Goal: Information Seeking & Learning: Learn about a topic

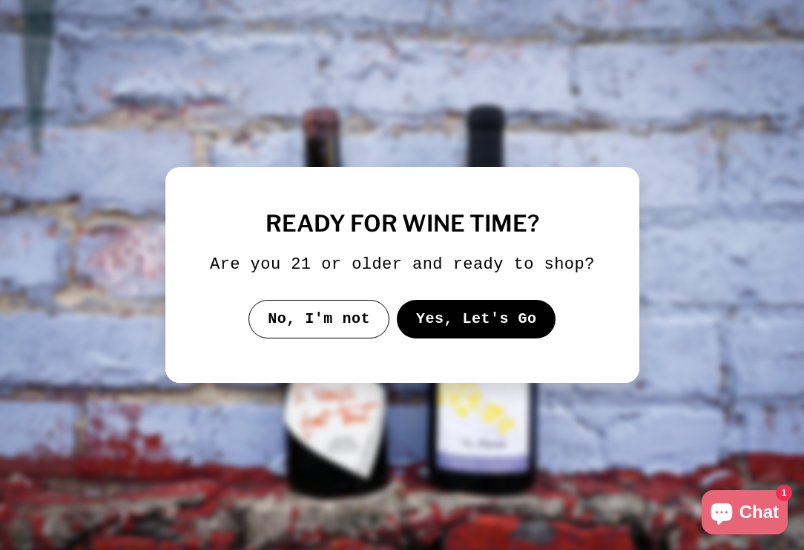
click at [436, 319] on button "Yes, Let's Go" at bounding box center [475, 319] width 159 height 39
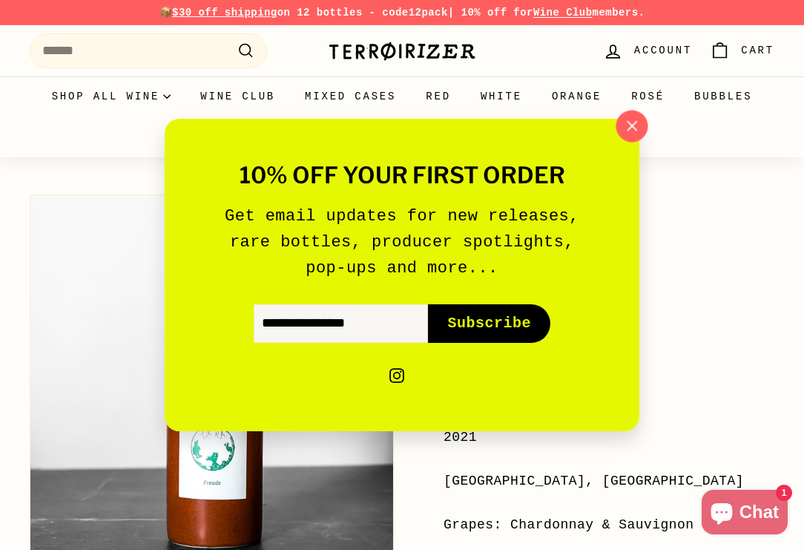
click at [624, 134] on icon "button" at bounding box center [632, 126] width 22 height 22
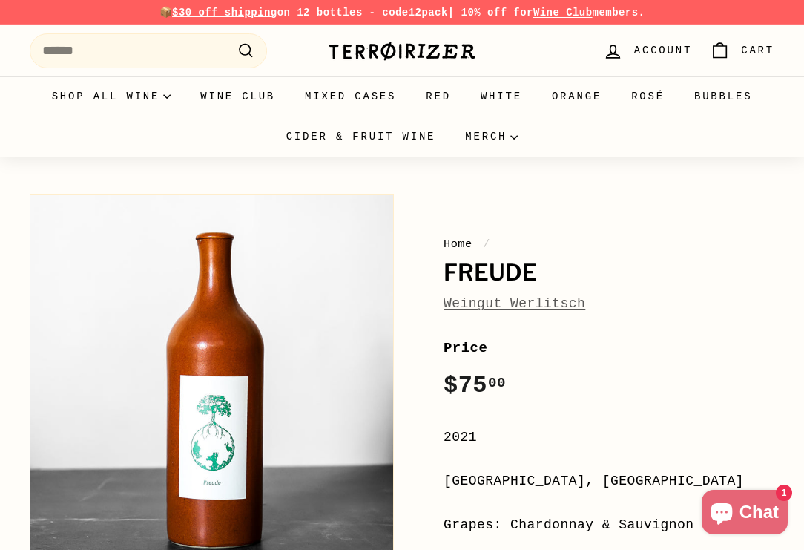
click at [554, 301] on link "Weingut Werlitsch" at bounding box center [515, 303] width 142 height 15
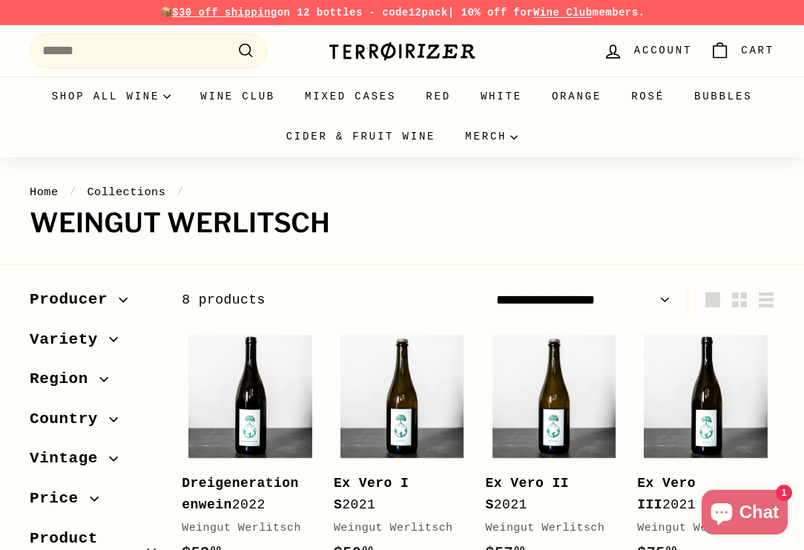
drag, startPoint x: 352, startPoint y: 224, endPoint x: 35, endPoint y: 223, distance: 316.7
click at [35, 223] on h1 "Weingut Werlitsch" at bounding box center [402, 223] width 745 height 30
copy h1 "Weingut Werlitsch"
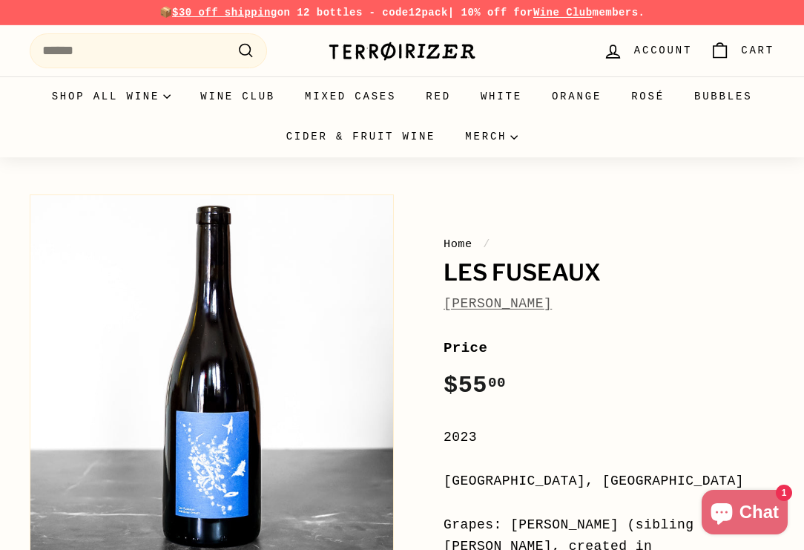
drag, startPoint x: 604, startPoint y: 303, endPoint x: 426, endPoint y: 297, distance: 178.1
copy link "Matthias Orsett"
